Goal: Navigation & Orientation: Go to known website

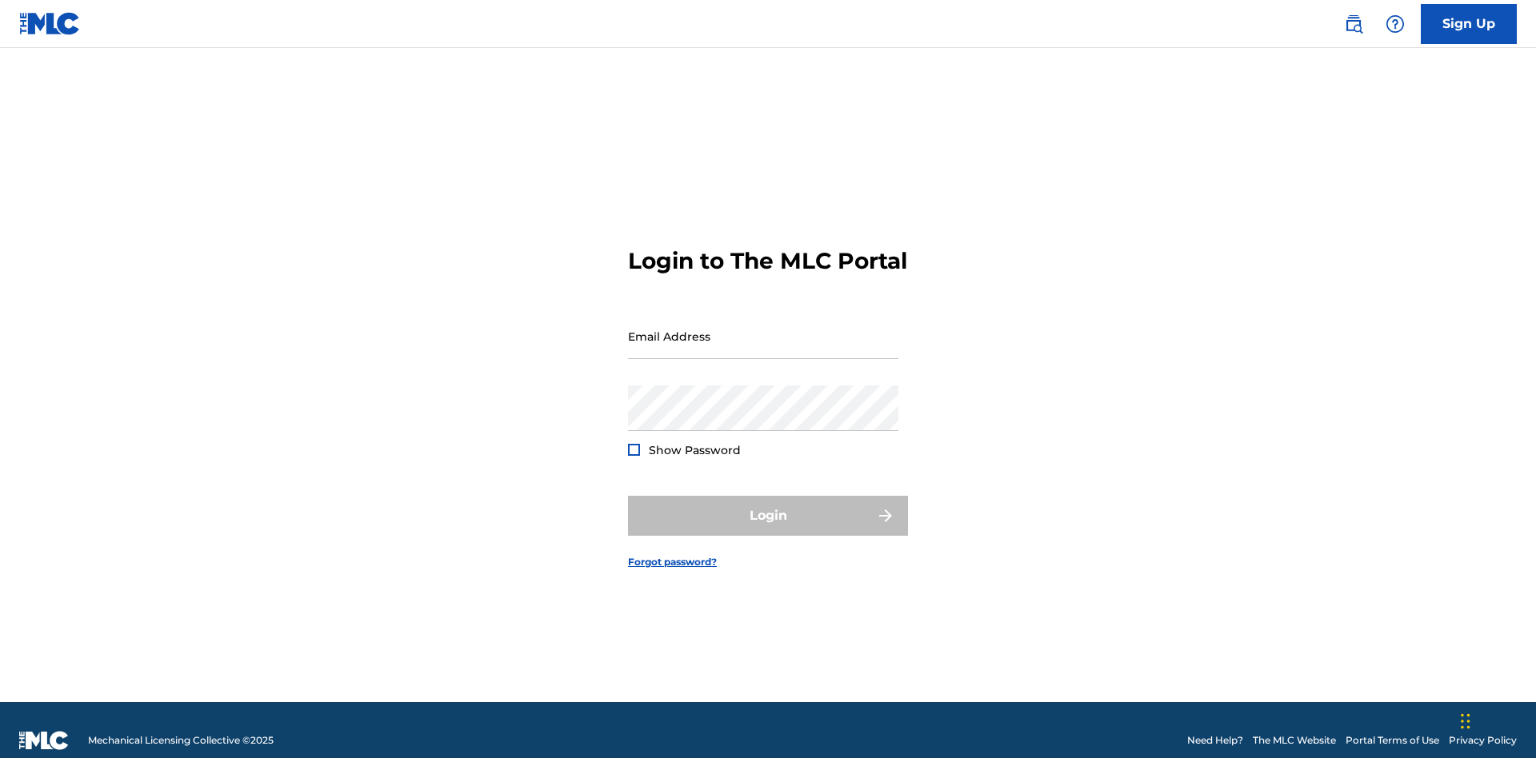
scroll to position [21, 0]
click at [763, 329] on input "Email Address" at bounding box center [763, 337] width 270 height 46
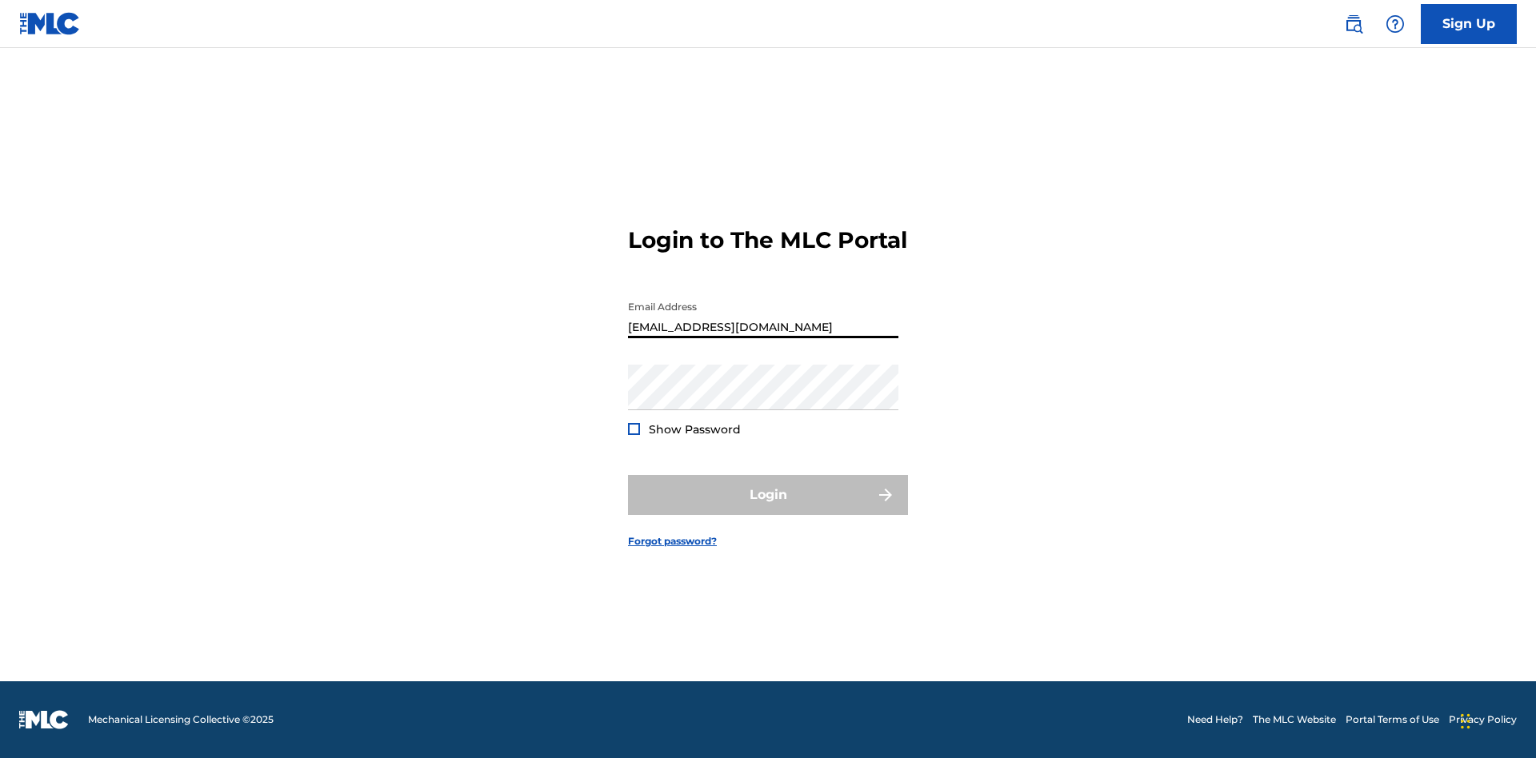
type input "XenaSongwriter@gmail.com"
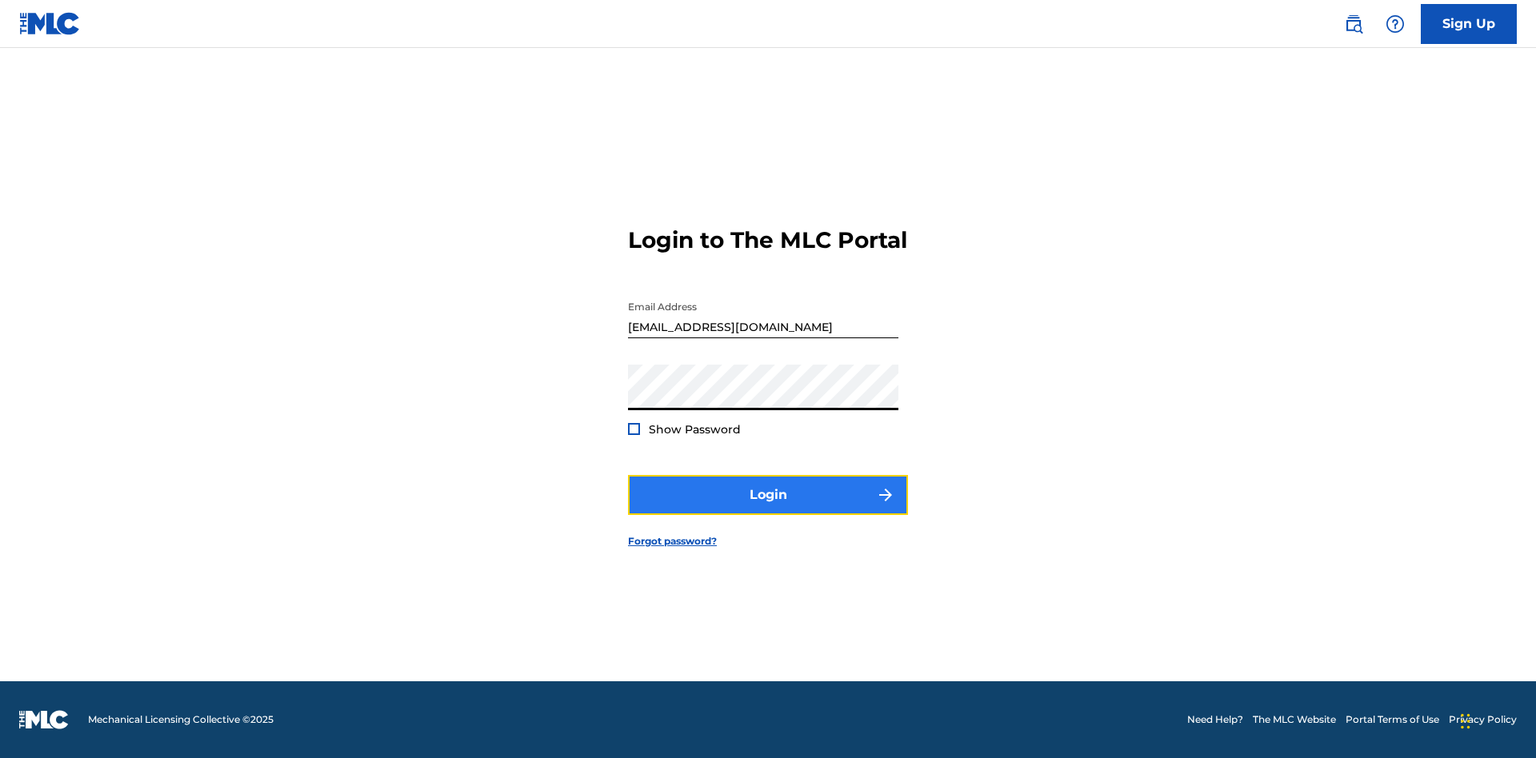
click at [768, 509] on button "Login" at bounding box center [768, 495] width 280 height 40
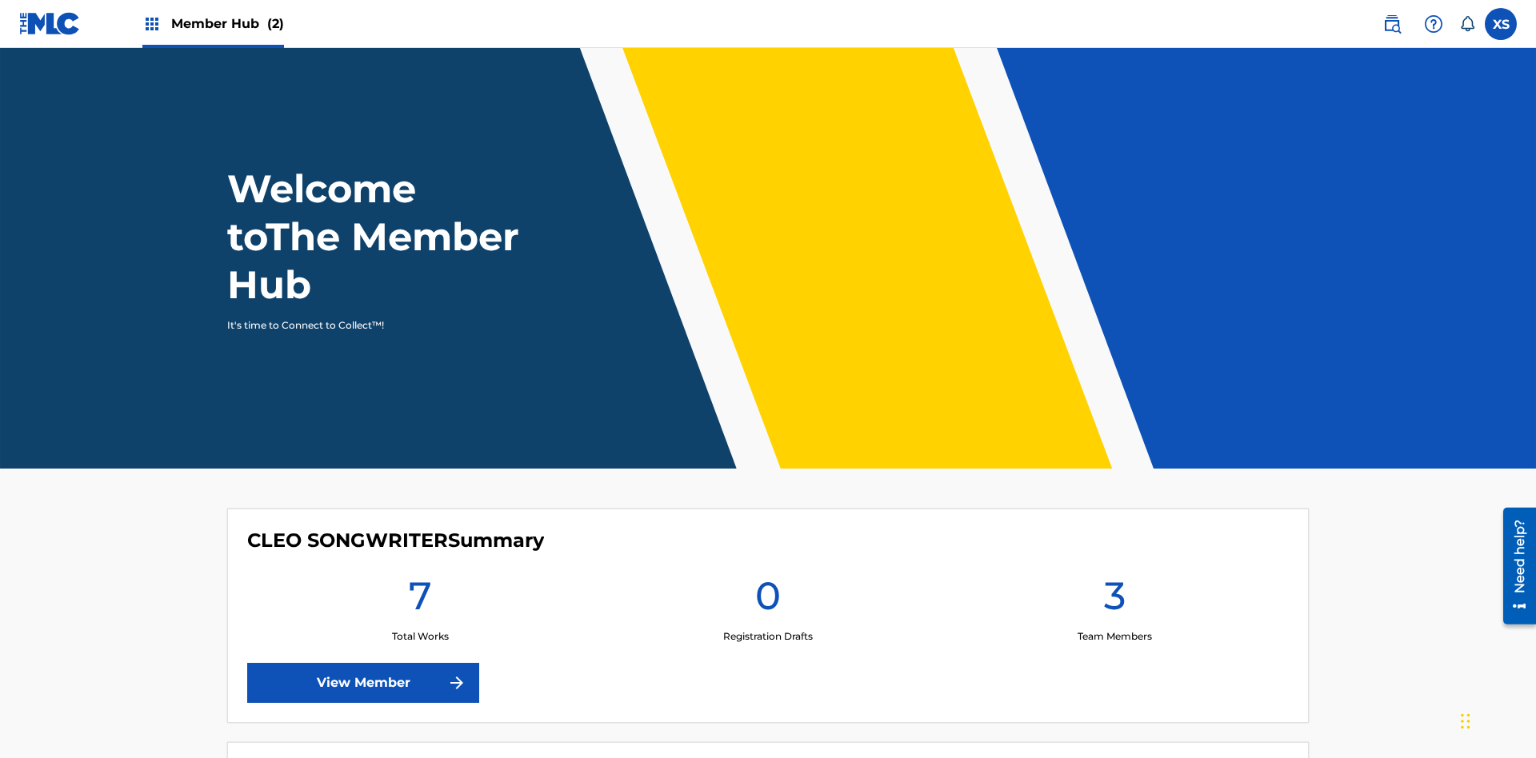
click at [212, 23] on span "Member Hub (2)" at bounding box center [227, 23] width 113 height 18
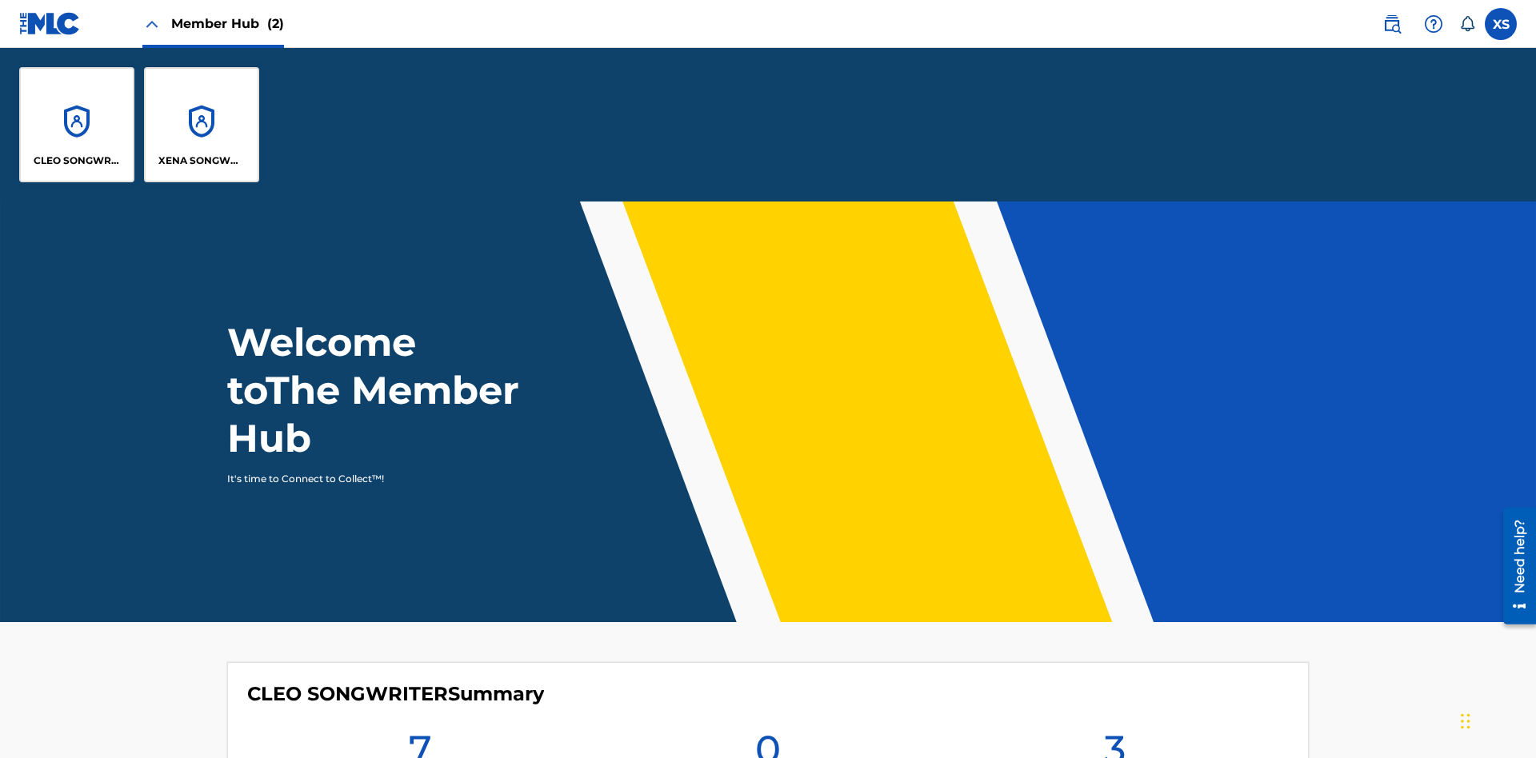
scroll to position [58, 0]
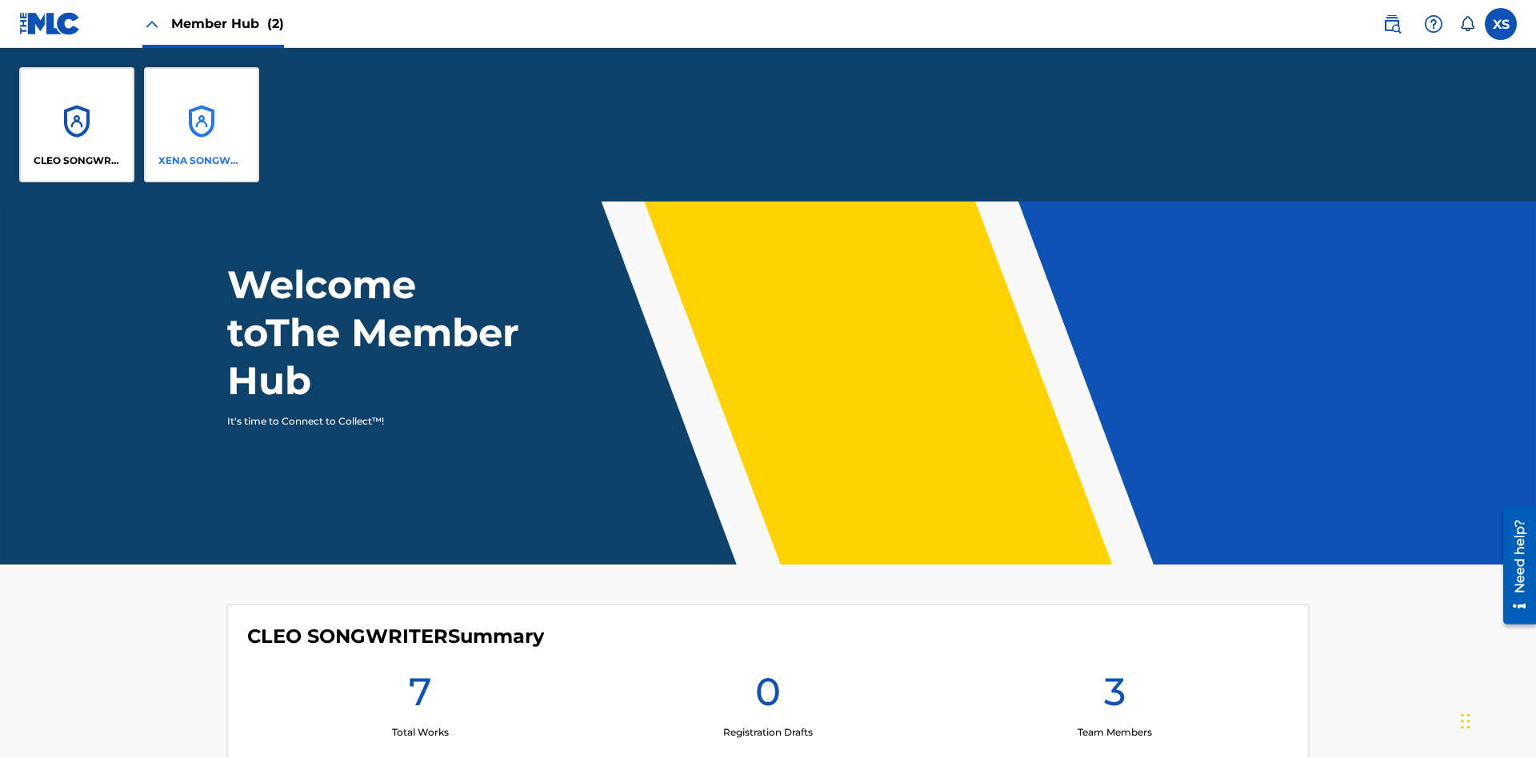
click at [202, 161] on p "XENA SONGWRITER" at bounding box center [201, 161] width 87 height 14
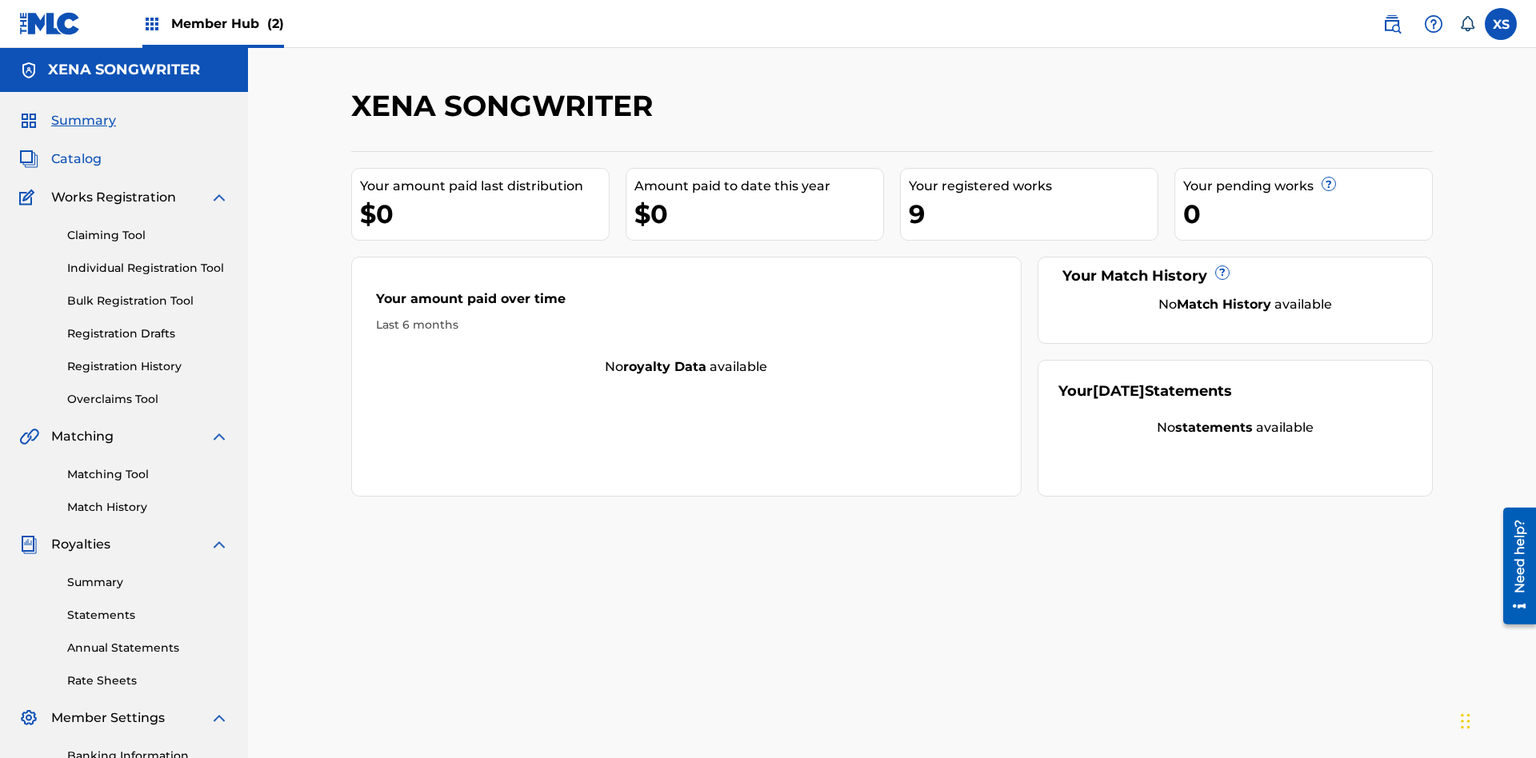
click at [76, 150] on span "Catalog" at bounding box center [76, 159] width 50 height 19
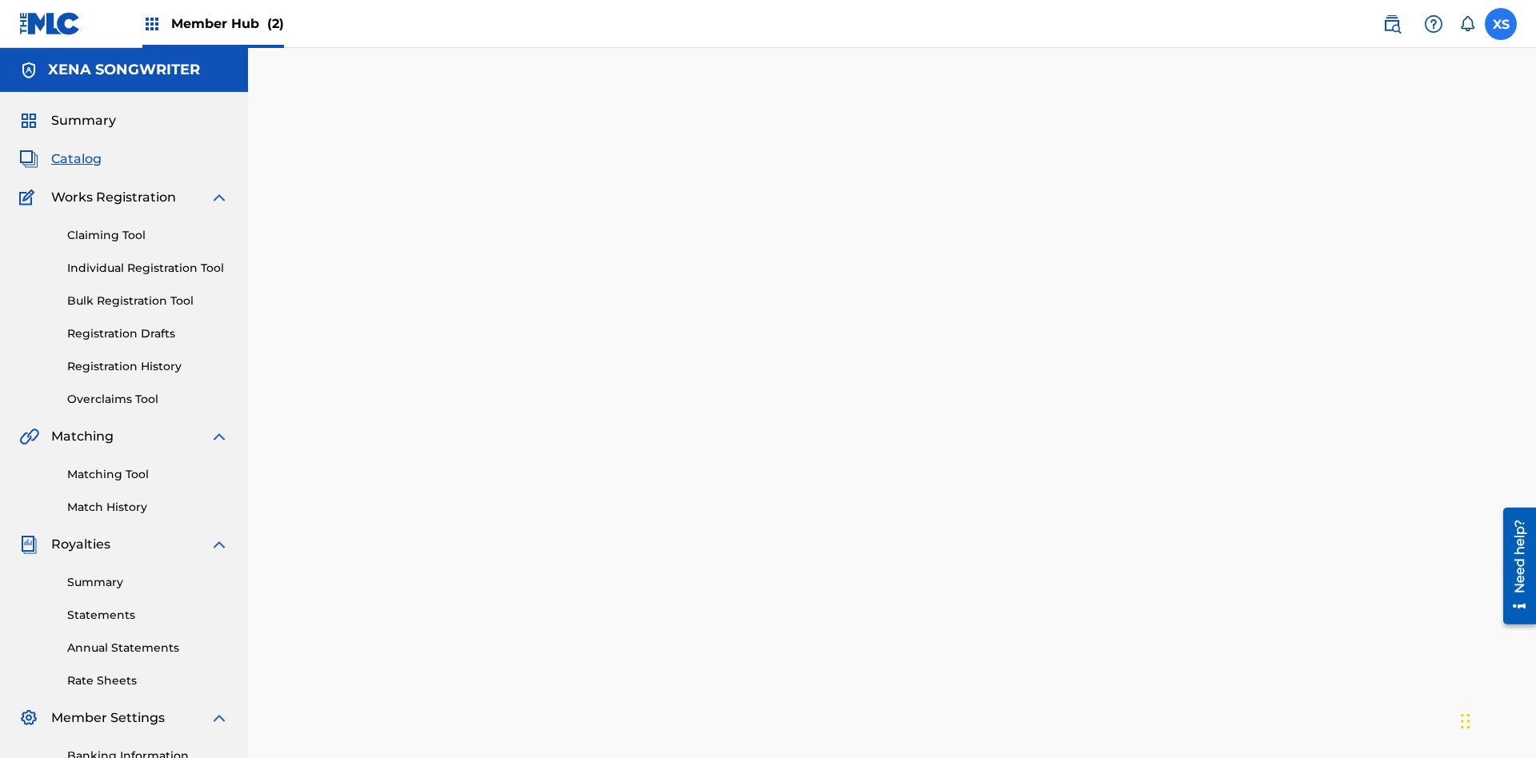
click at [1501, 23] on label at bounding box center [1501, 24] width 32 height 32
click at [1501, 24] on input "XS Xena Songwriter xenasongwriter@gmail.com Notification Preferences Profile Lo…" at bounding box center [1501, 24] width 0 height 0
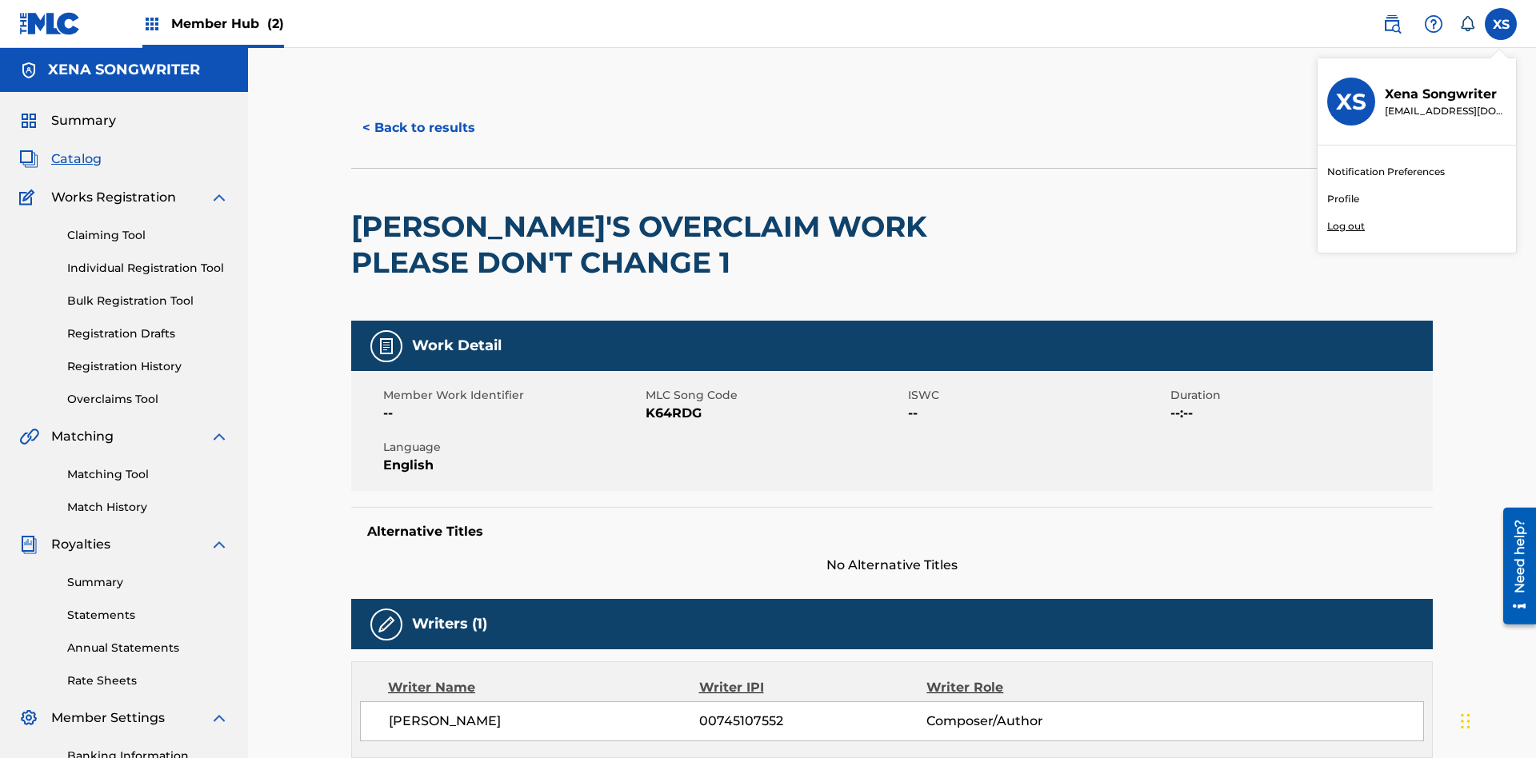
click at [1345, 226] on p "Log out" at bounding box center [1346, 226] width 38 height 14
click at [1501, 24] on input "XS Xena Songwriter xenasongwriter@gmail.com Notification Preferences Profile Lo…" at bounding box center [1501, 24] width 0 height 0
click at [1345, 226] on p "Log out" at bounding box center [1346, 226] width 38 height 14
click at [1501, 24] on input "2M 280YfzySWn MxseedCEOt cleosongwriter@gmail.com Notification Preferences Prof…" at bounding box center [1501, 24] width 0 height 0
